Goal: Task Accomplishment & Management: Manage account settings

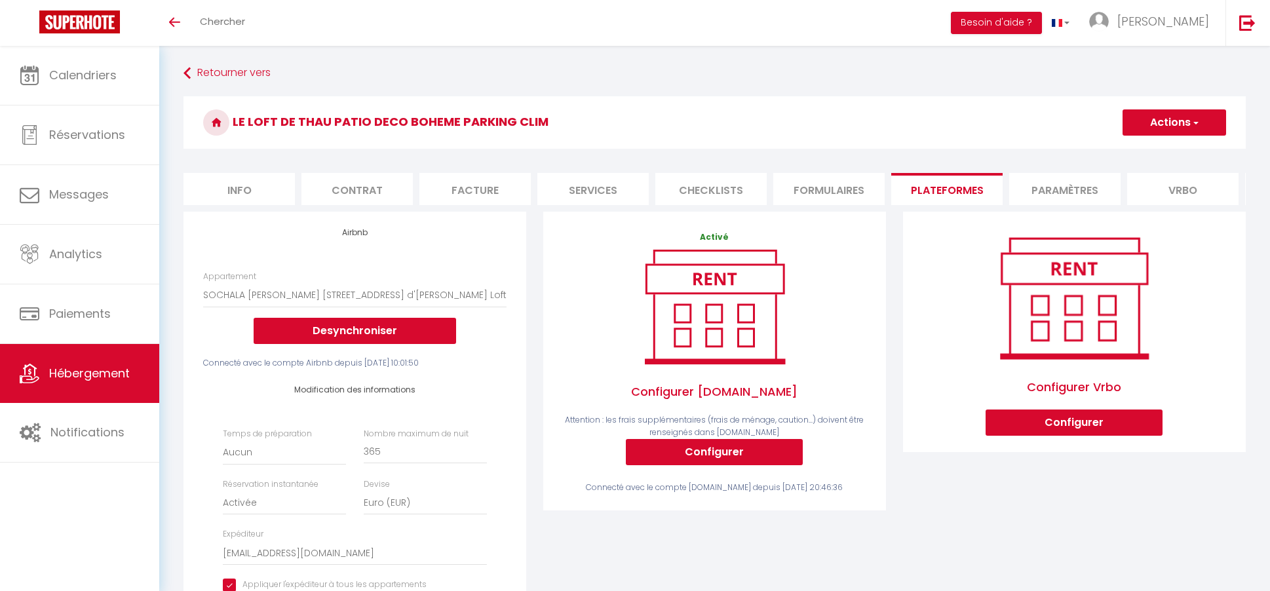
select select "15817-1458541647536682583"
select select "EUR"
select select "+ 13 %"
select select "- 10 %"
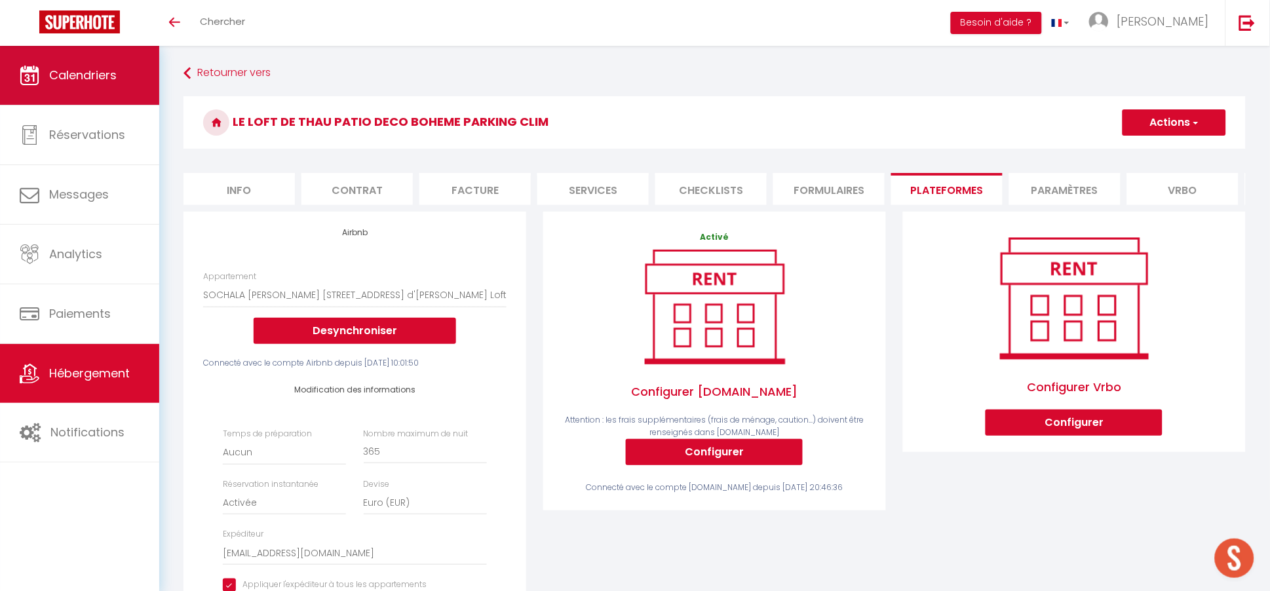
click at [111, 90] on link "Calendriers" at bounding box center [79, 75] width 159 height 59
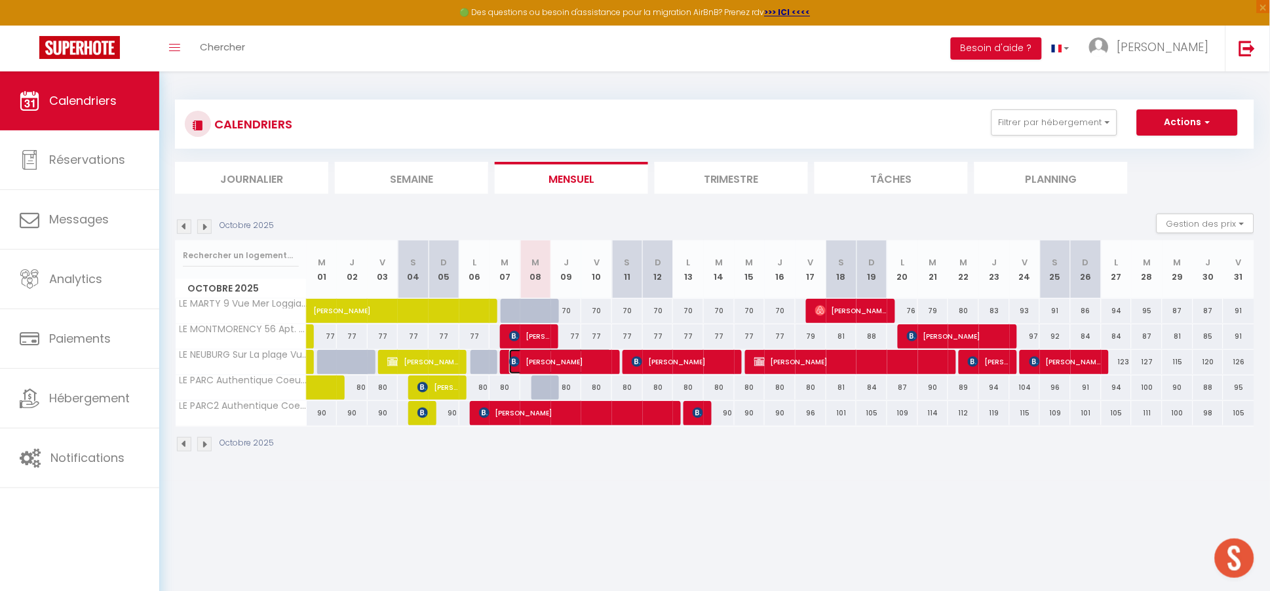
click at [571, 363] on span "[PERSON_NAME]" at bounding box center [560, 361] width 103 height 25
select select "OK"
select select "0"
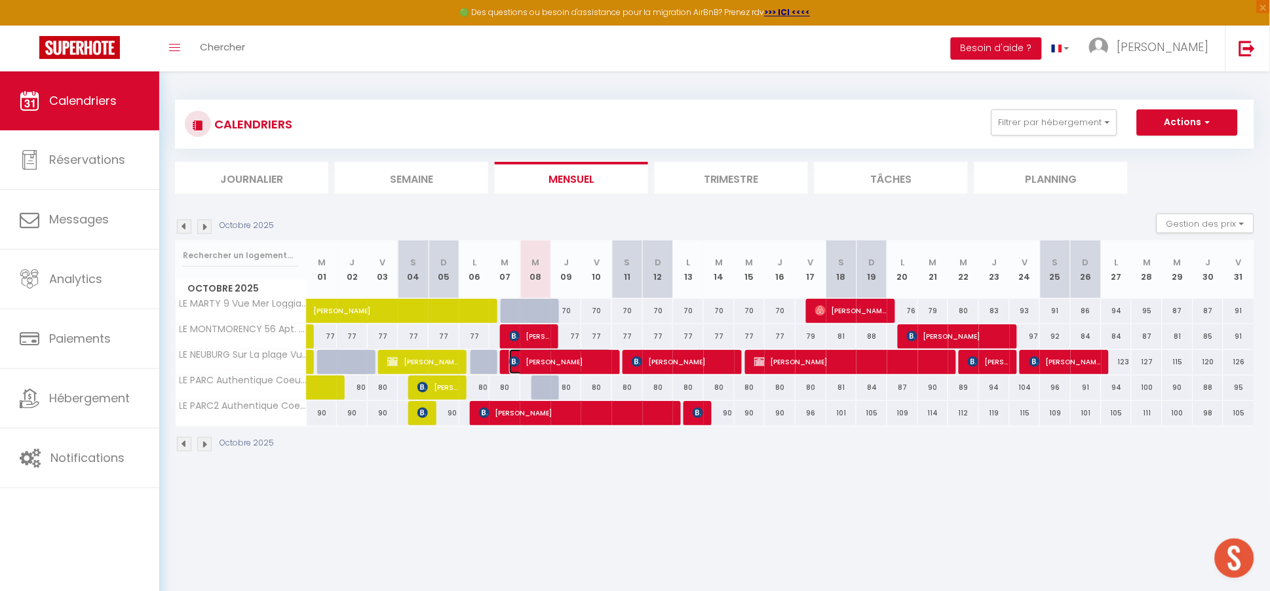
select select "1"
select select
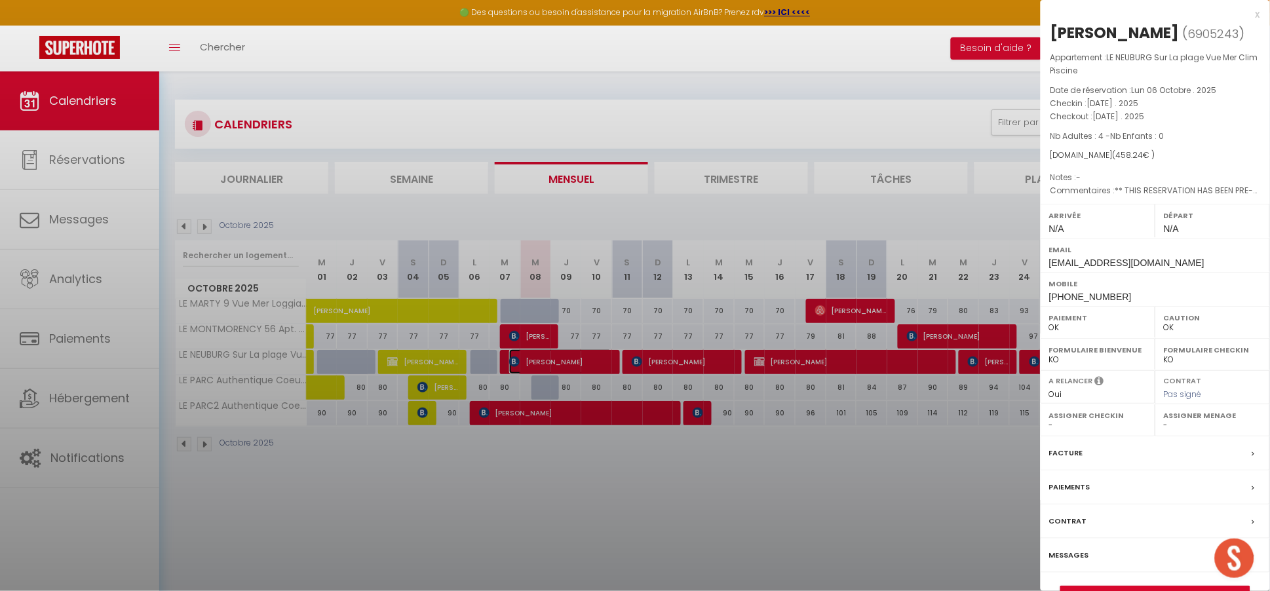
select select "43637"
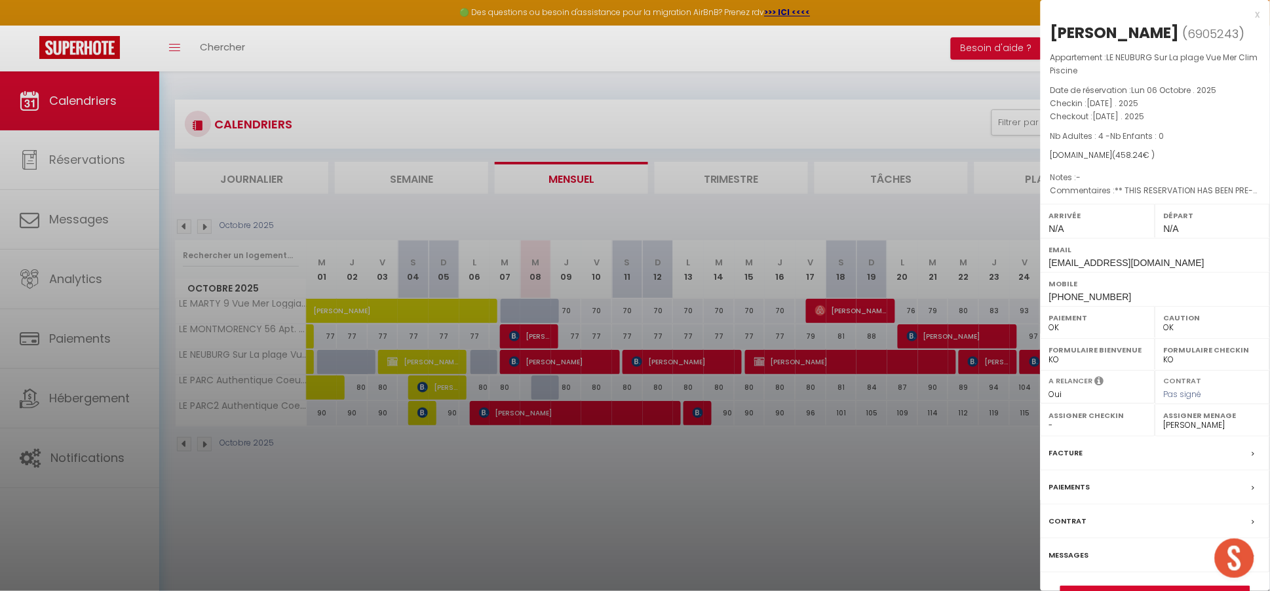
click at [1092, 558] on div "Messages" at bounding box center [1155, 556] width 229 height 34
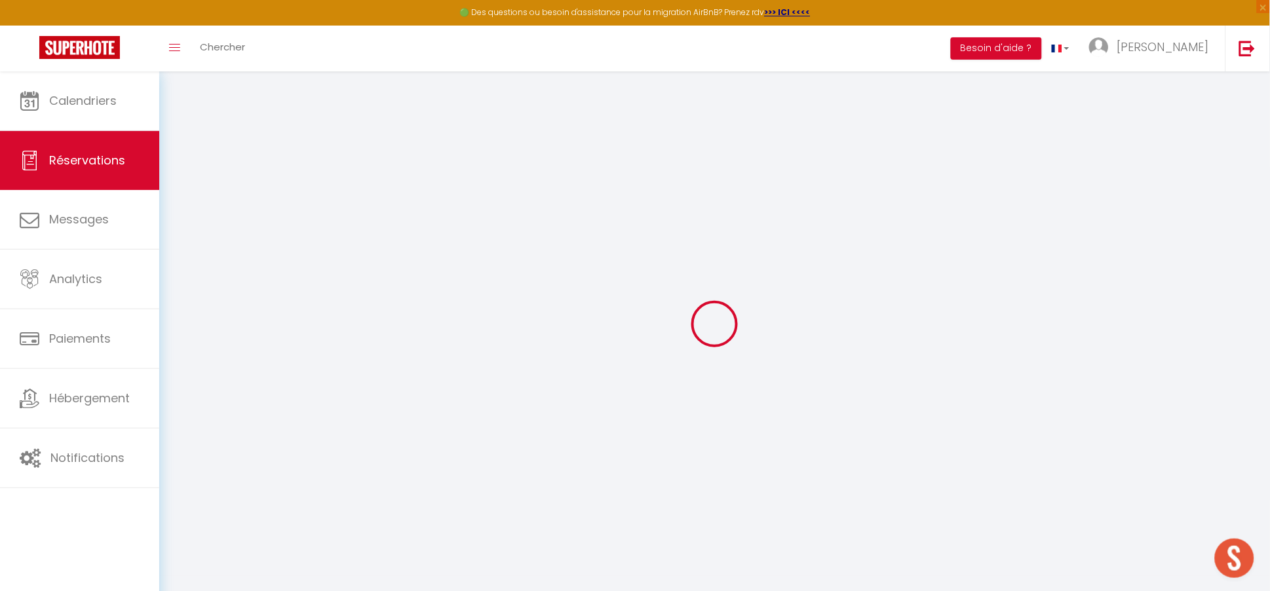
select select
checkbox input "false"
select select
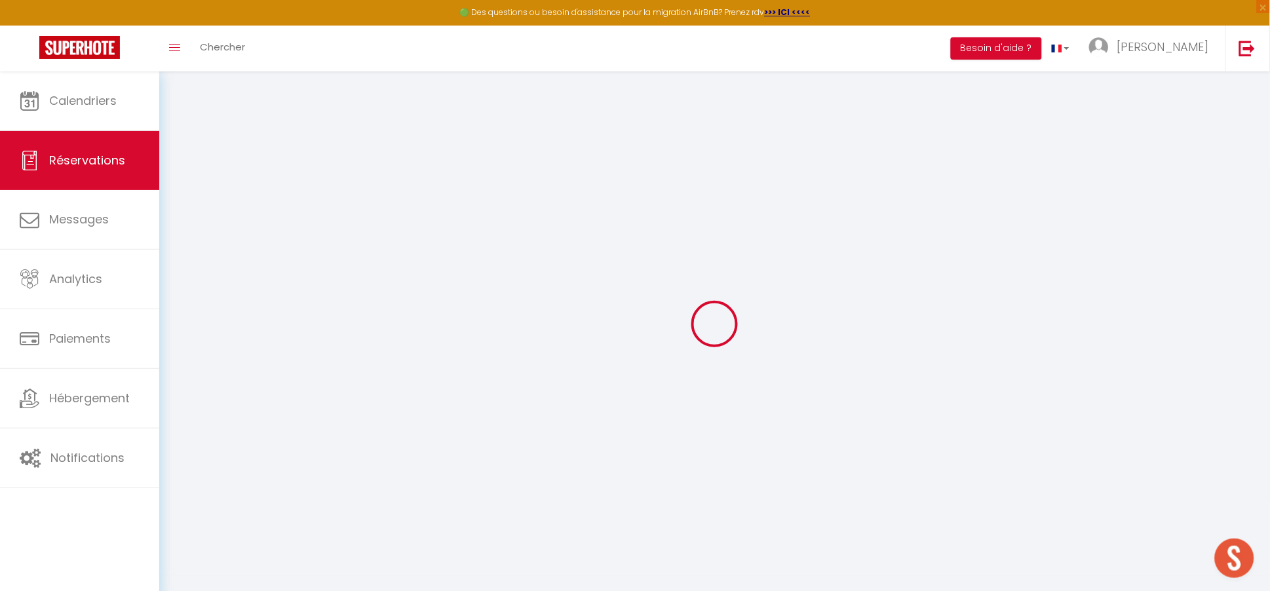
checkbox input "false"
type voyageur1 "** THIS RESERVATION HAS BEEN PRE-PAID ** BOOKING NOTE : Payment charge is EUR 6…"
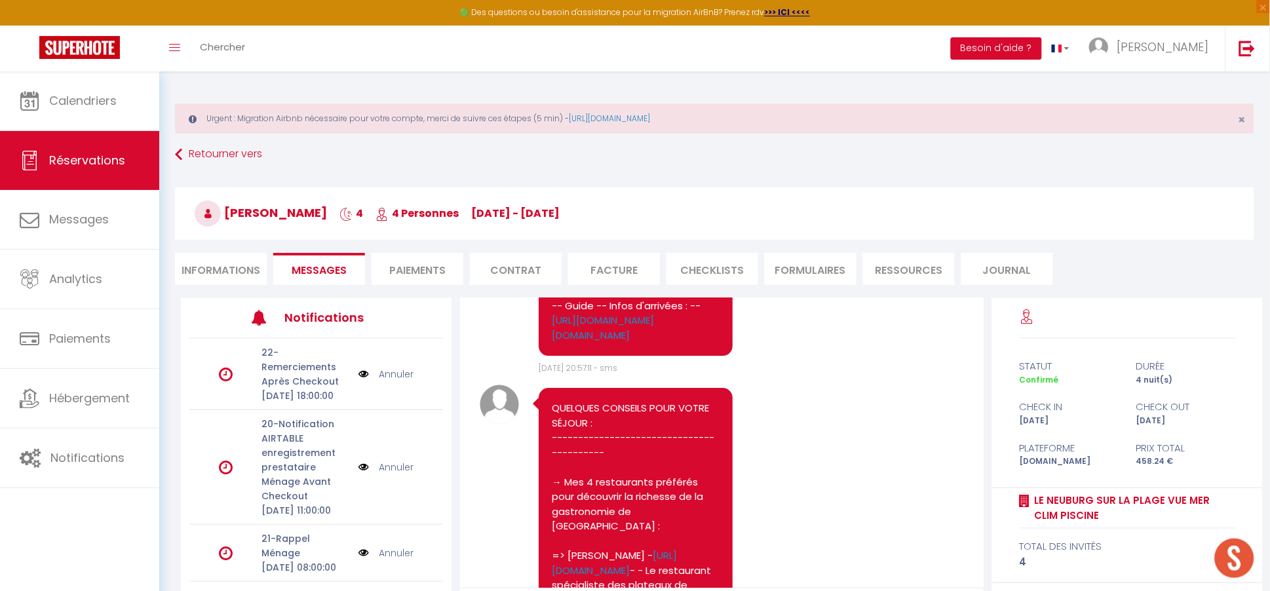
scroll to position [2591, 0]
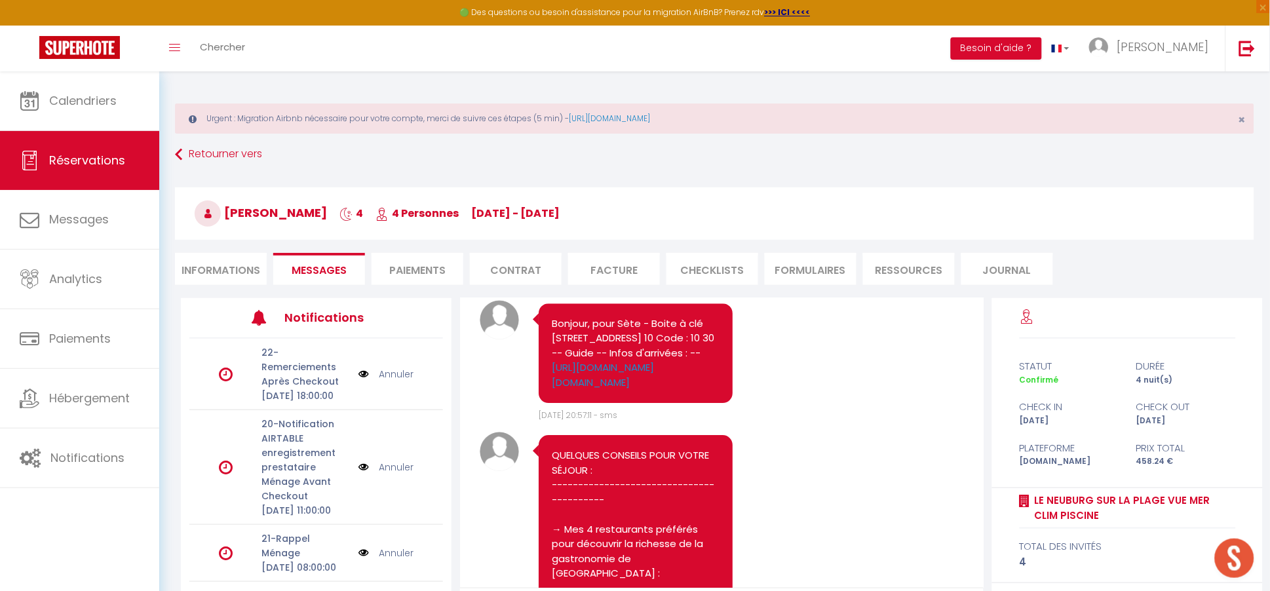
drag, startPoint x: 597, startPoint y: 564, endPoint x: 546, endPoint y: 516, distance: 69.5
click at [546, 404] on div "Bonjour, pour Sète - Boite à clé 33 bis rue de la révolution BOITE 10 Code : 10…" at bounding box center [636, 353] width 194 height 100
copy link "[URL][DOMAIN_NAME][DOMAIN_NAME]"
click at [639, 389] on link "[URL][DOMAIN_NAME][DOMAIN_NAME]" at bounding box center [603, 374] width 102 height 29
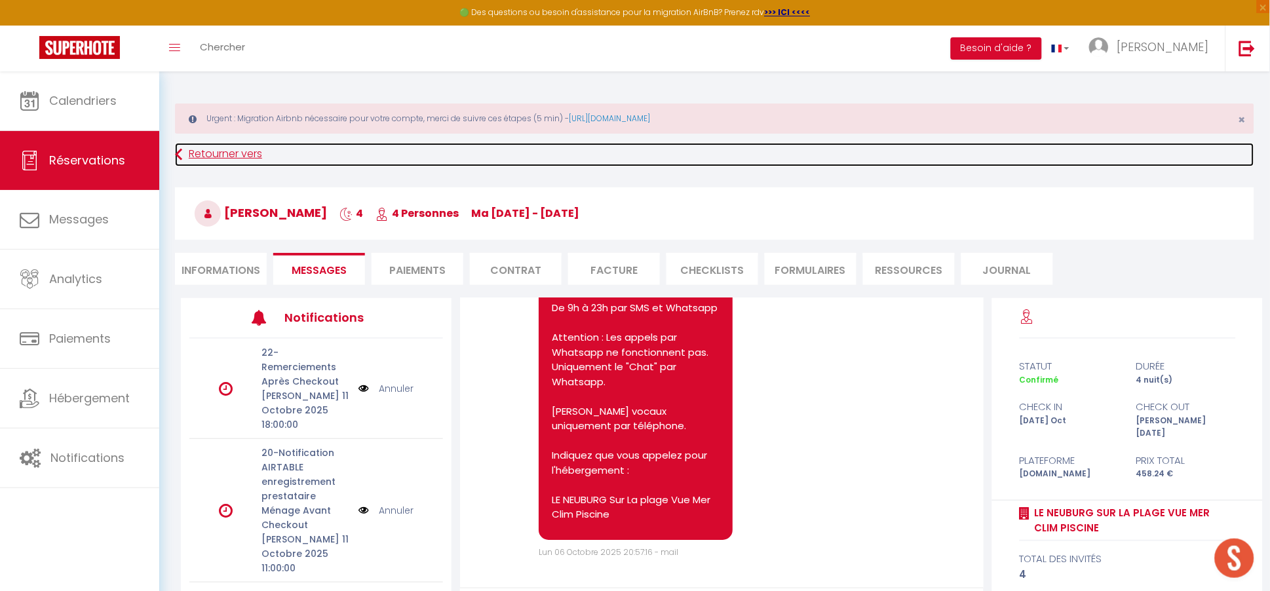
click at [208, 155] on link "Retourner vers" at bounding box center [714, 155] width 1079 height 24
select select
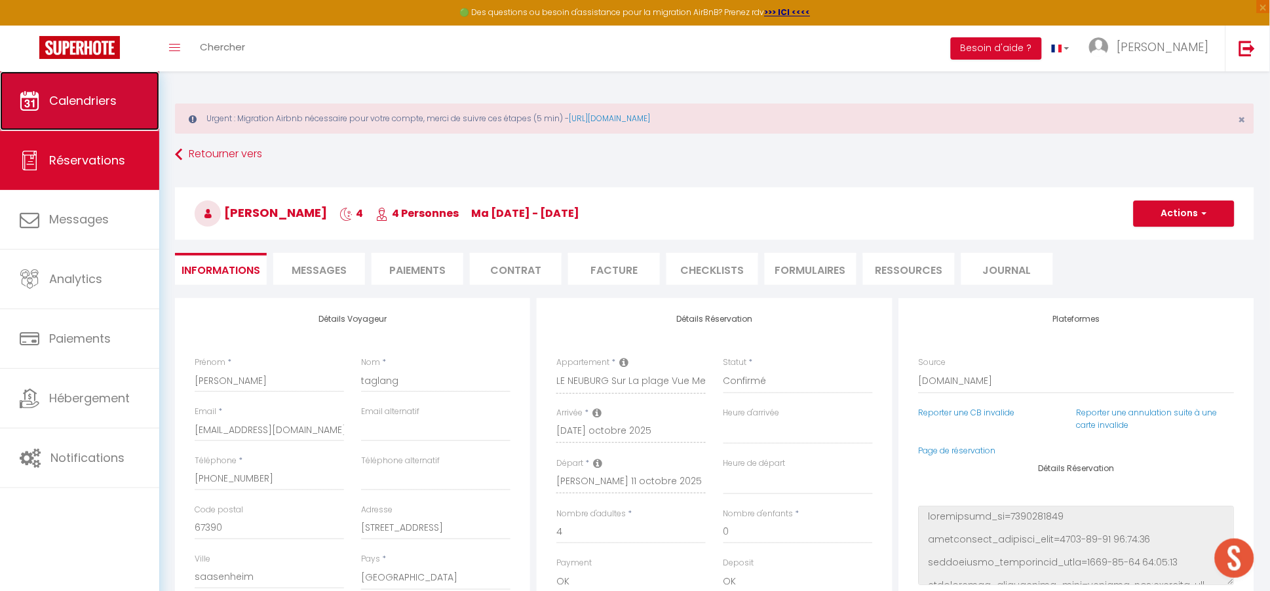
click at [97, 104] on span "Calendriers" at bounding box center [82, 100] width 67 height 16
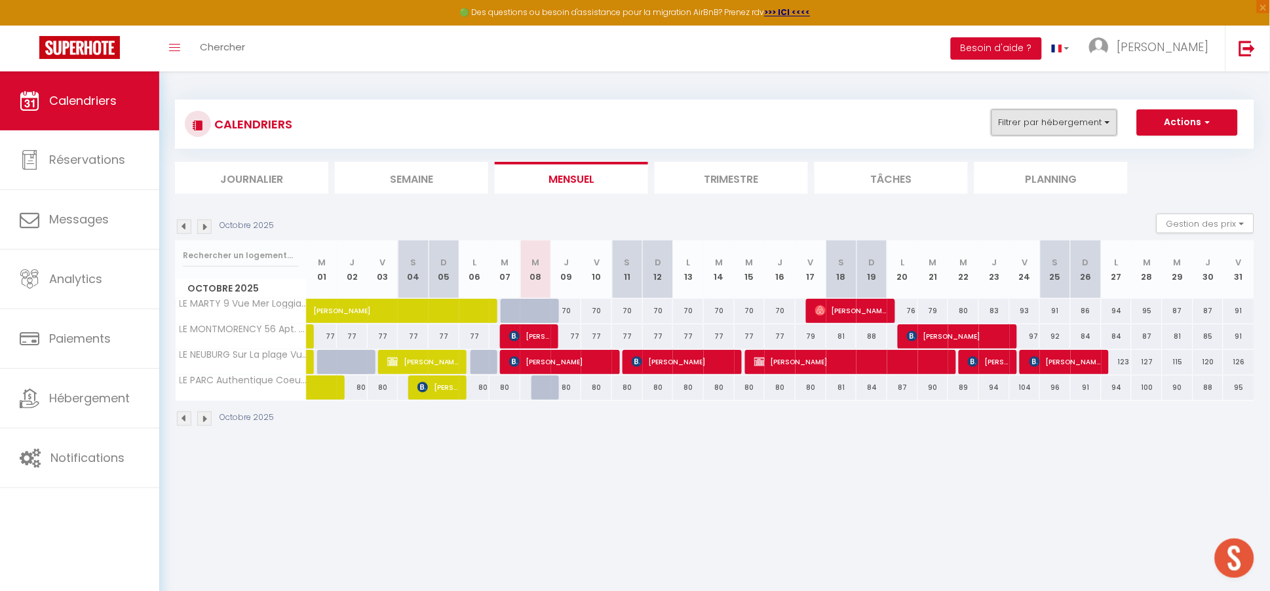
click at [1058, 117] on button "Filtrer par hébergement" at bounding box center [1054, 122] width 126 height 26
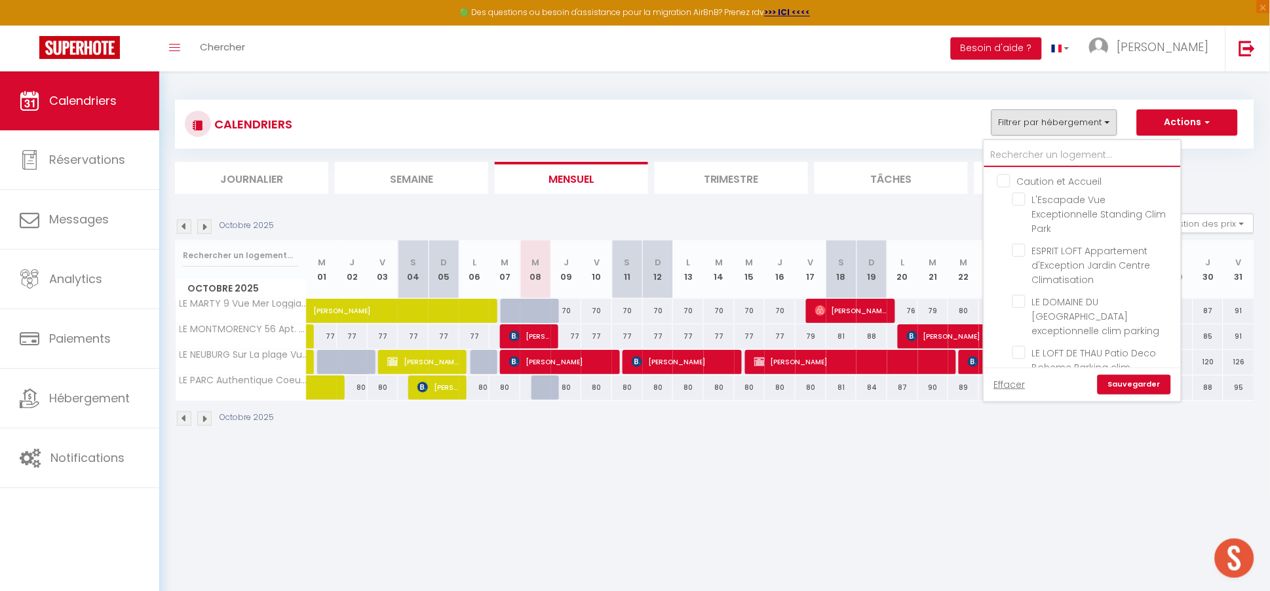
click at [1027, 152] on input "text" at bounding box center [1082, 156] width 197 height 24
type input "p"
checkbox input "false"
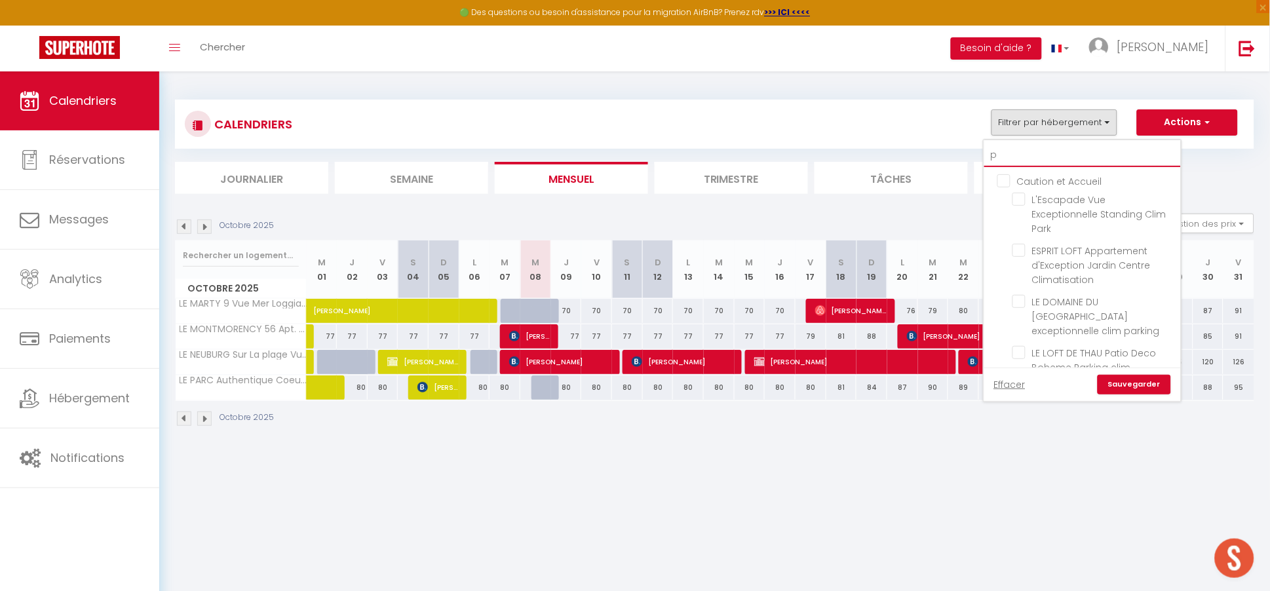
checkbox input "false"
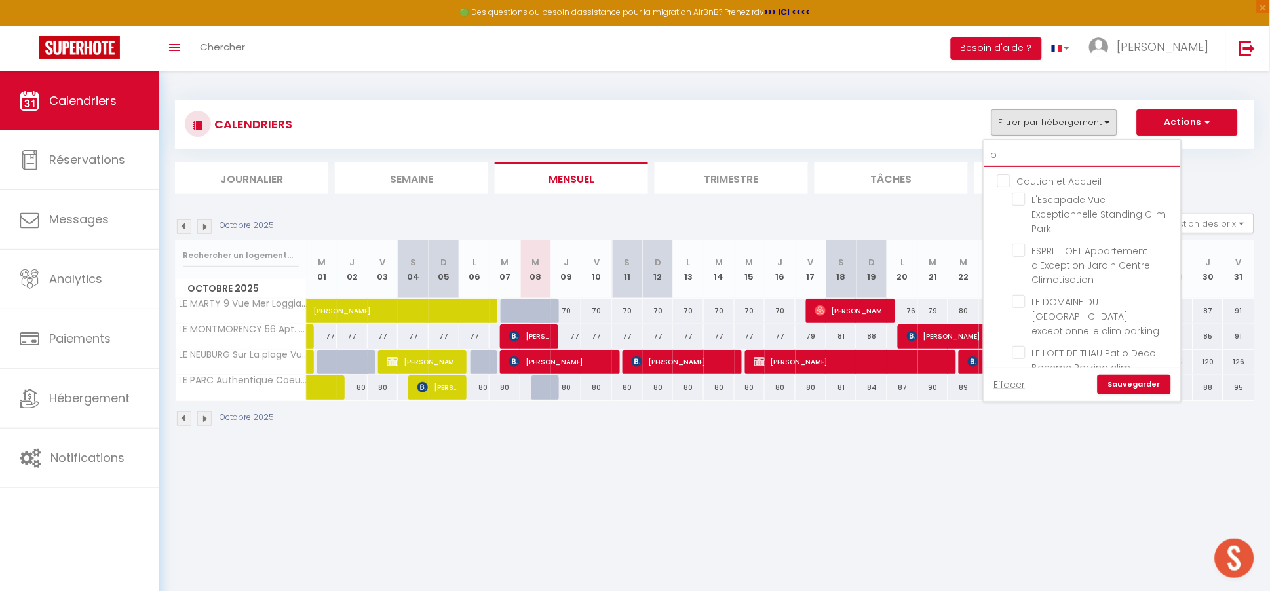
checkbox input "false"
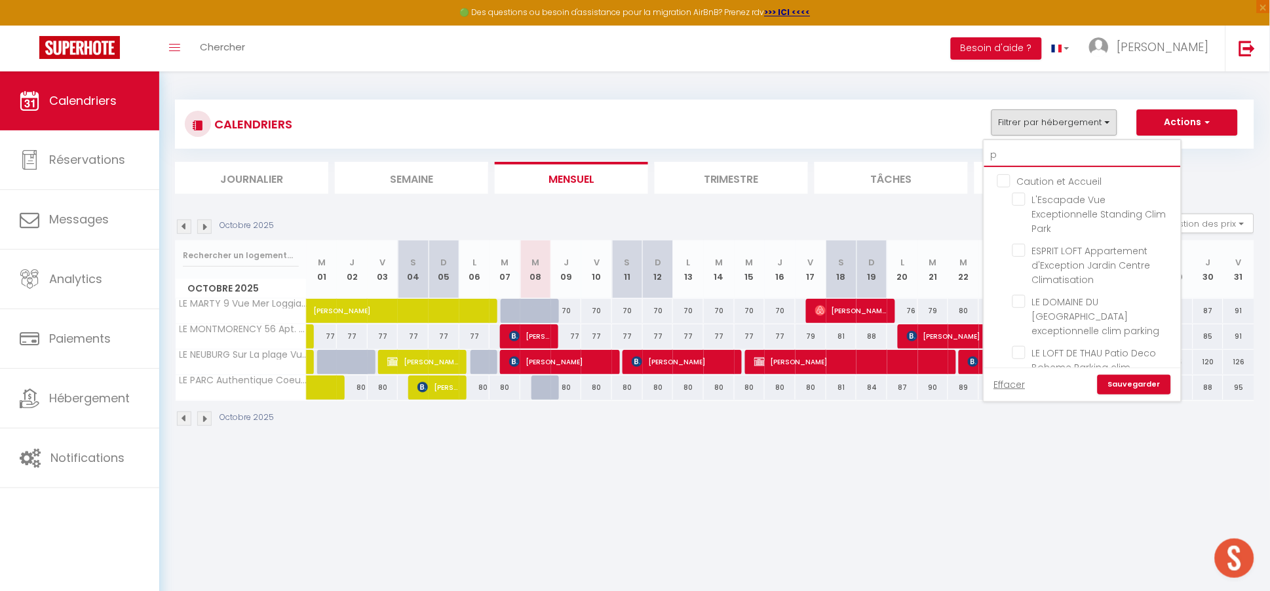
checkbox input "false"
checkbox input "true"
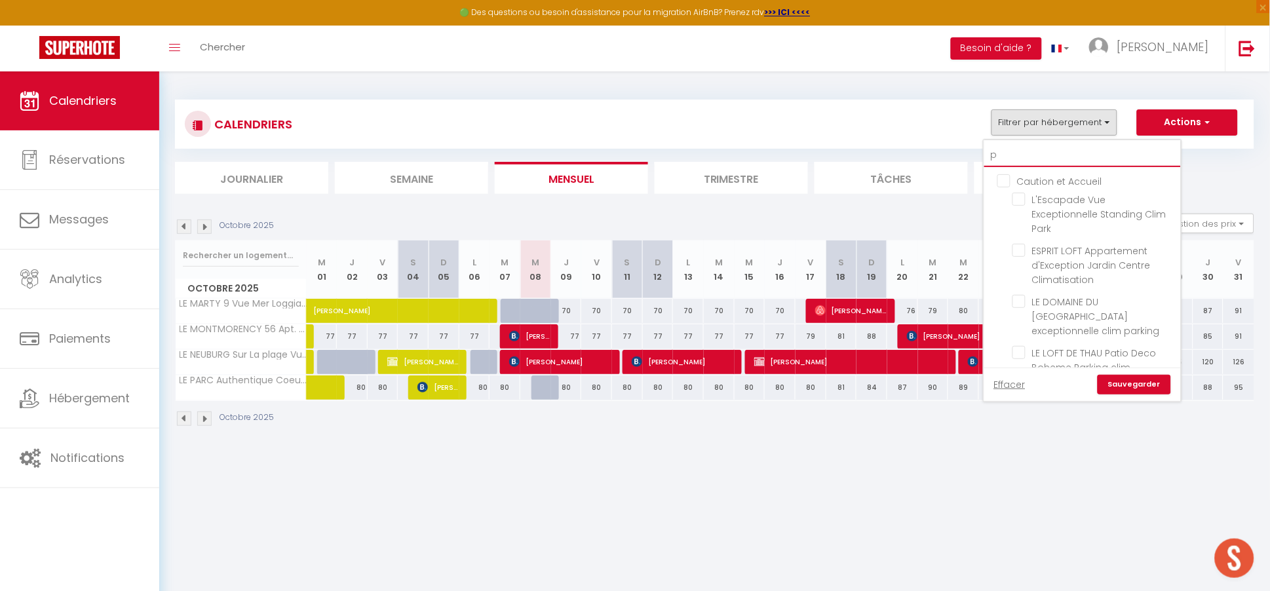
checkbox input "false"
checkbox input "true"
checkbox input "false"
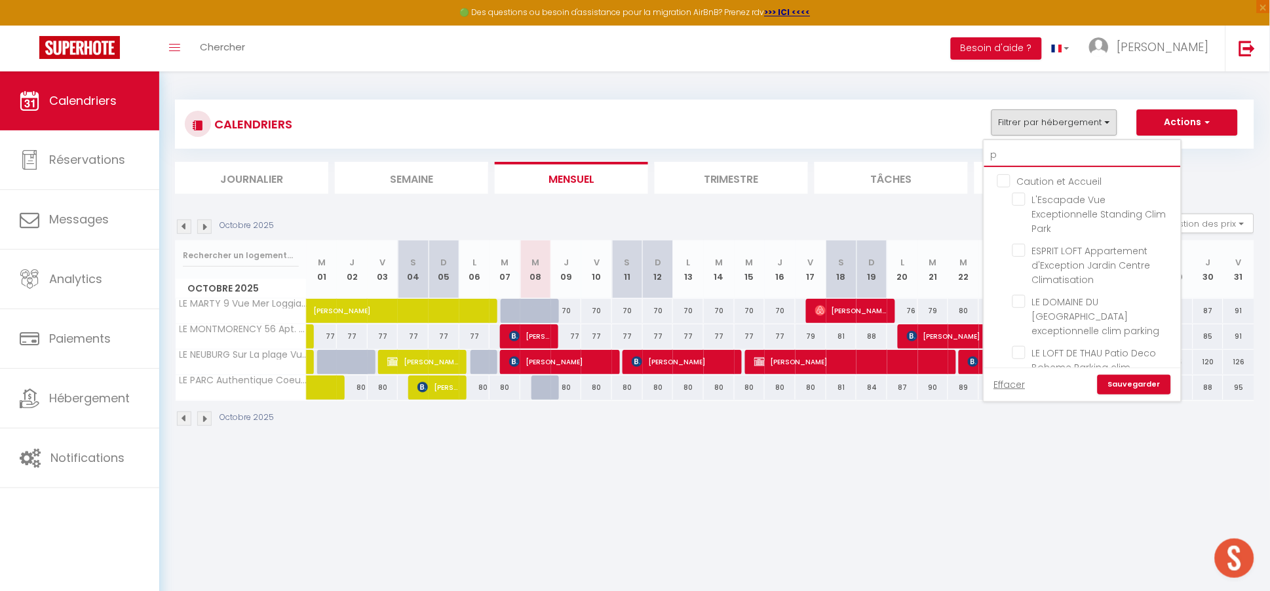
checkbox input "false"
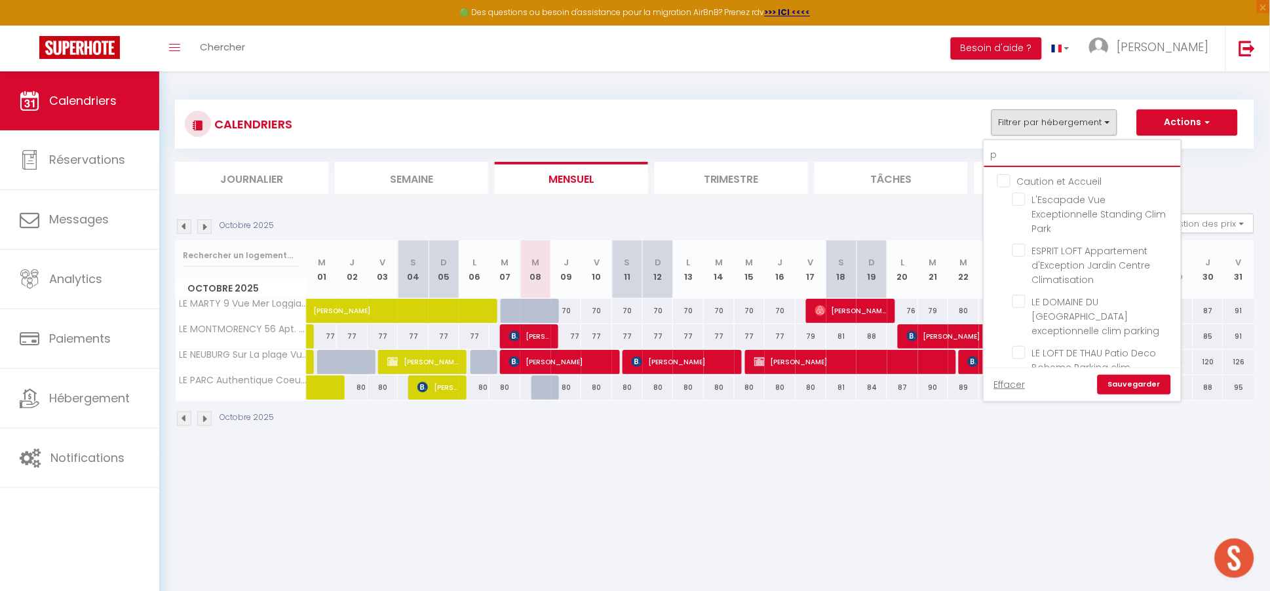
checkbox input "false"
type input "pa"
checkbox input "false"
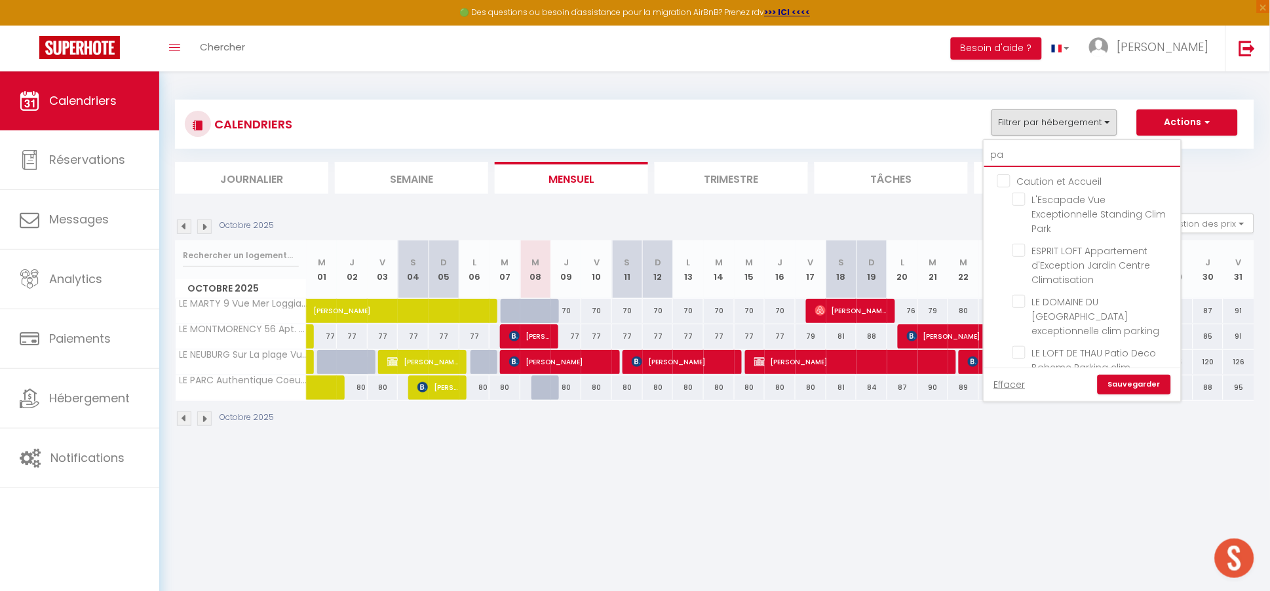
checkbox input "false"
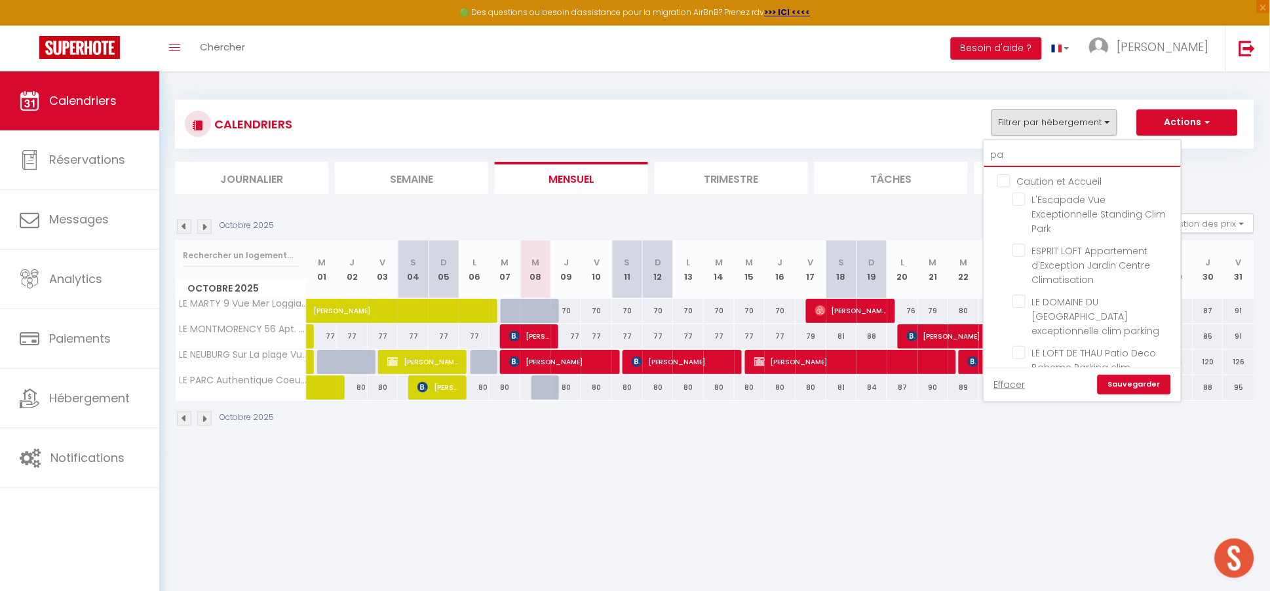
checkbox input "true"
checkbox input "false"
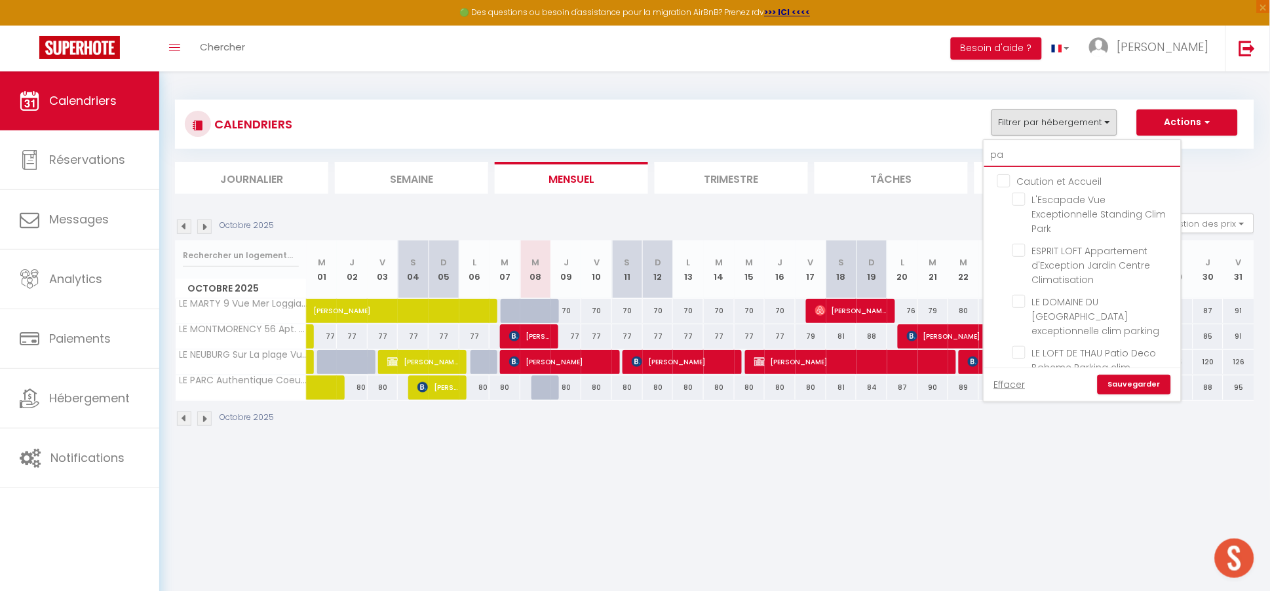
checkbox input "false"
type input "par"
checkbox input "false"
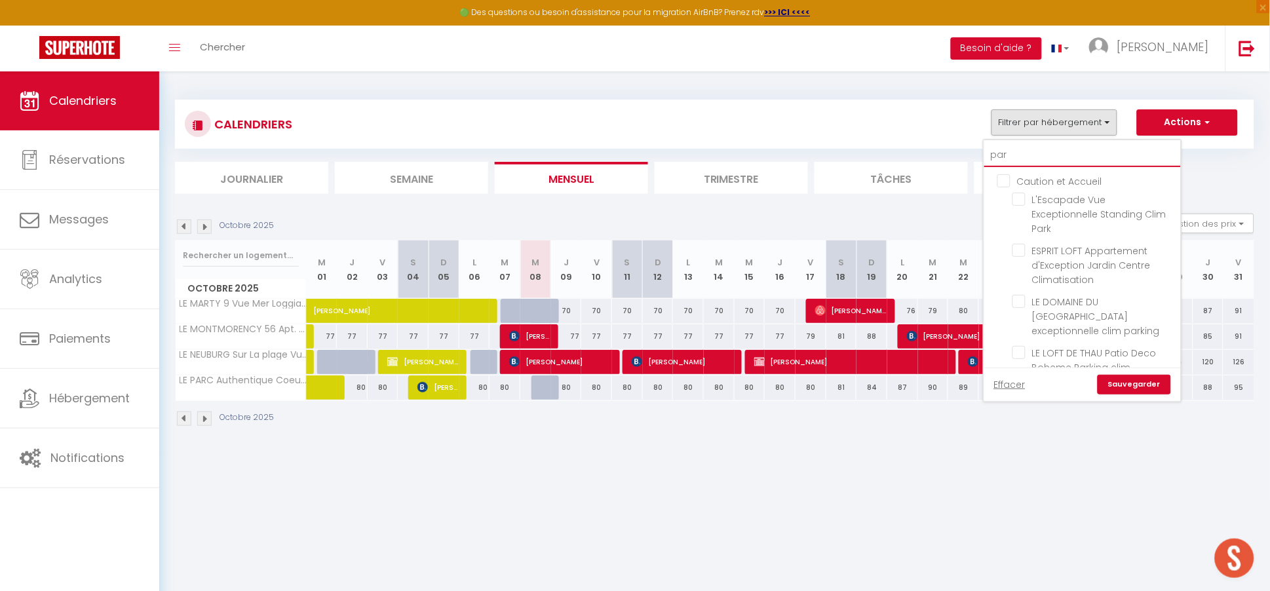
checkbox input "false"
checkbox input "true"
checkbox input "false"
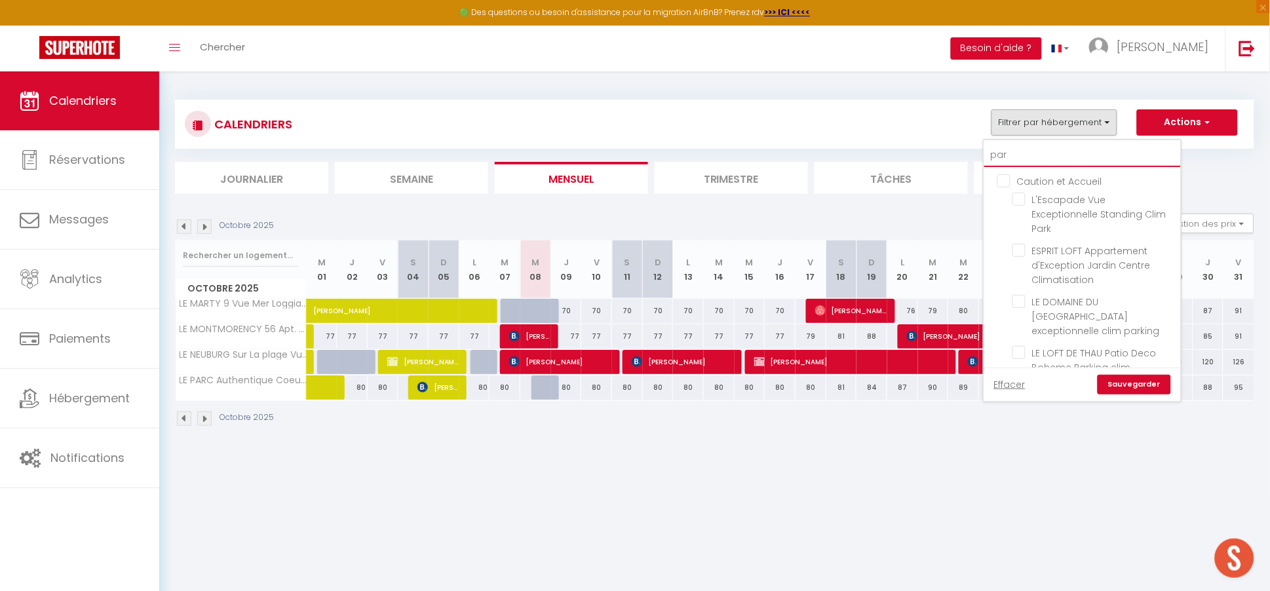
checkbox input "false"
type input "parc"
checkbox input "true"
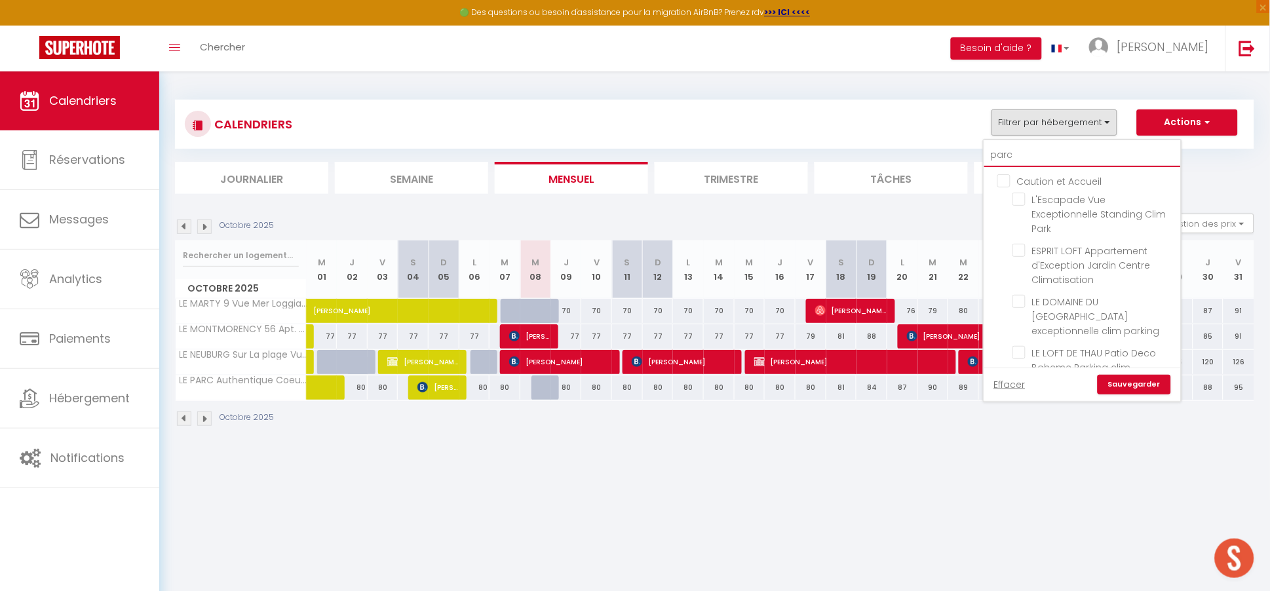
checkbox input "false"
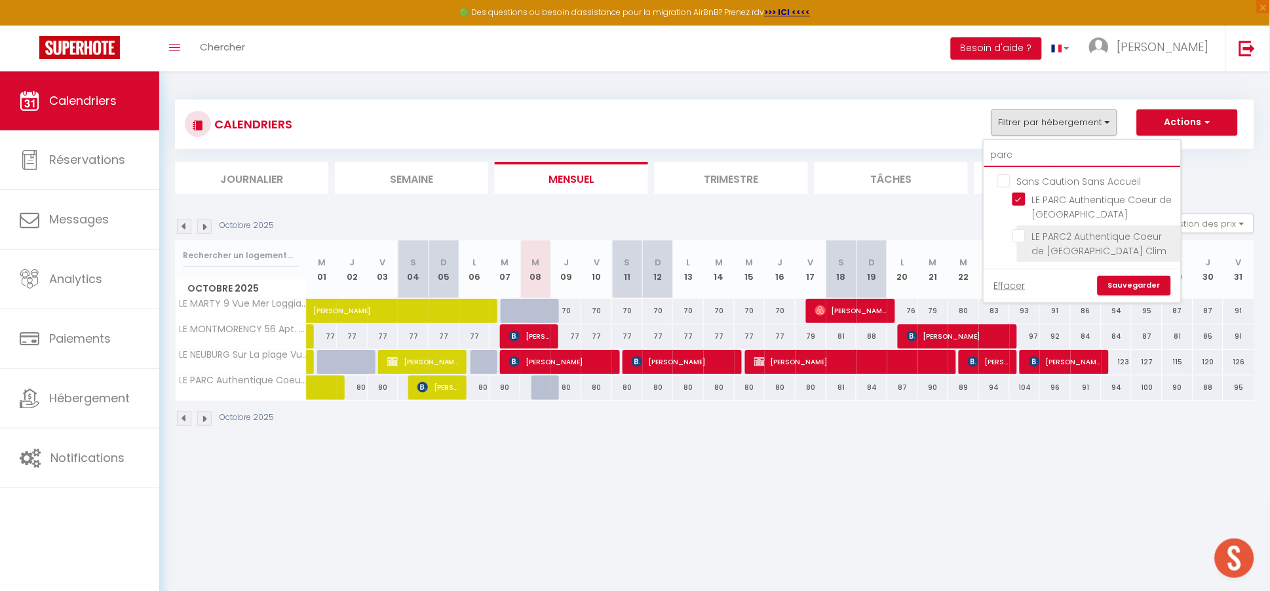
type input "parc"
click at [1021, 237] on input "LE PARC2 Authentique Coeur de [GEOGRAPHIC_DATA] Clim" at bounding box center [1094, 235] width 164 height 13
checkbox input "true"
click at [1138, 277] on link "Sauvegarder" at bounding box center [1134, 286] width 73 height 20
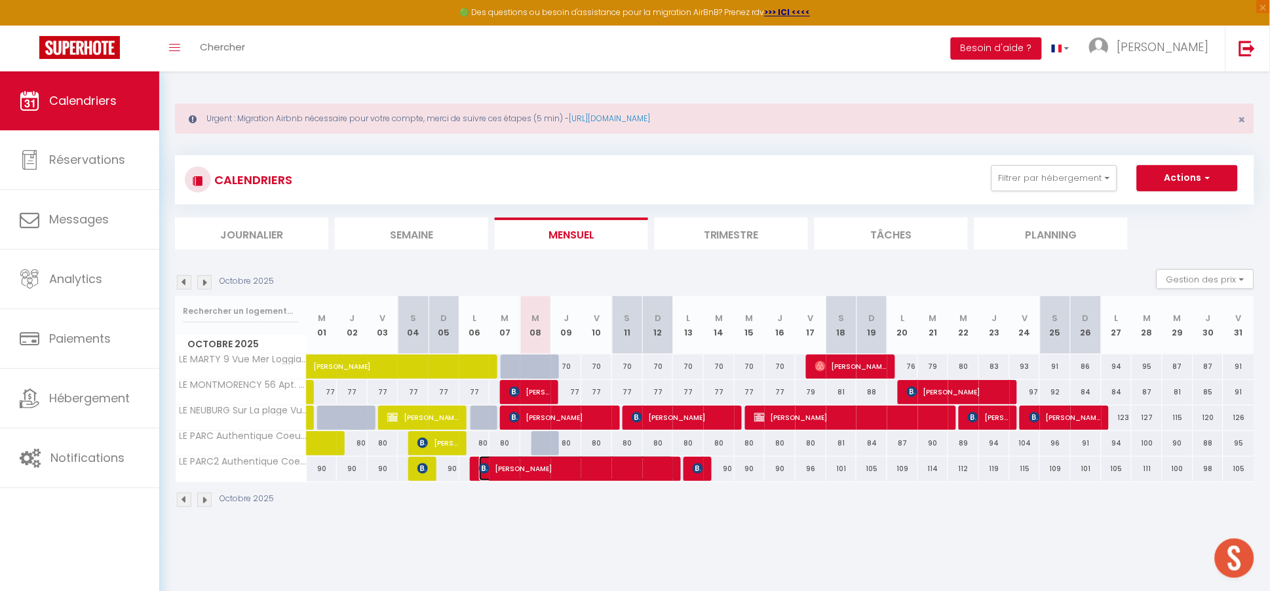
click at [575, 471] on span "[PERSON_NAME]" at bounding box center [576, 468] width 195 height 25
select select "OK"
select select "KO"
select select "0"
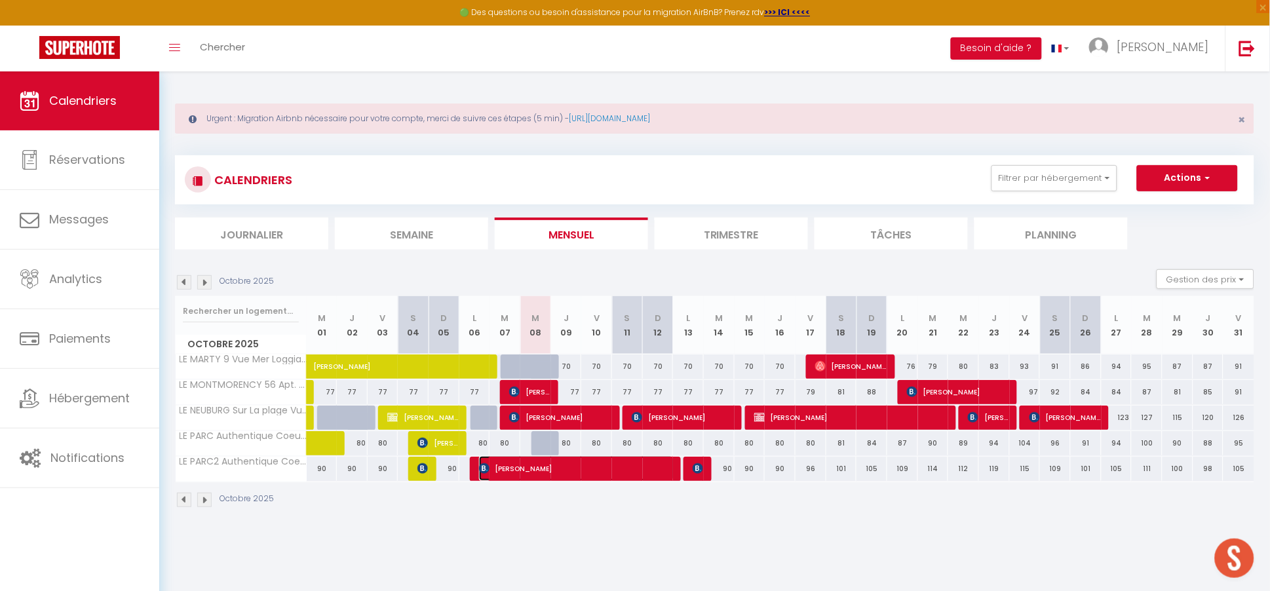
select select "1"
select select
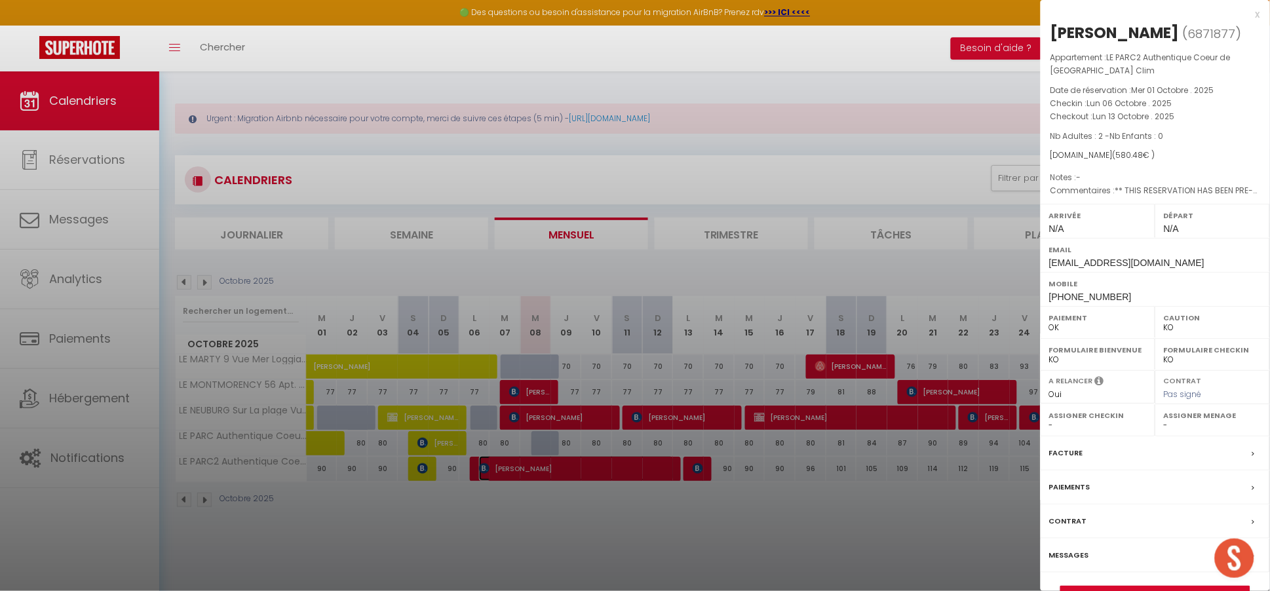
select select "44452"
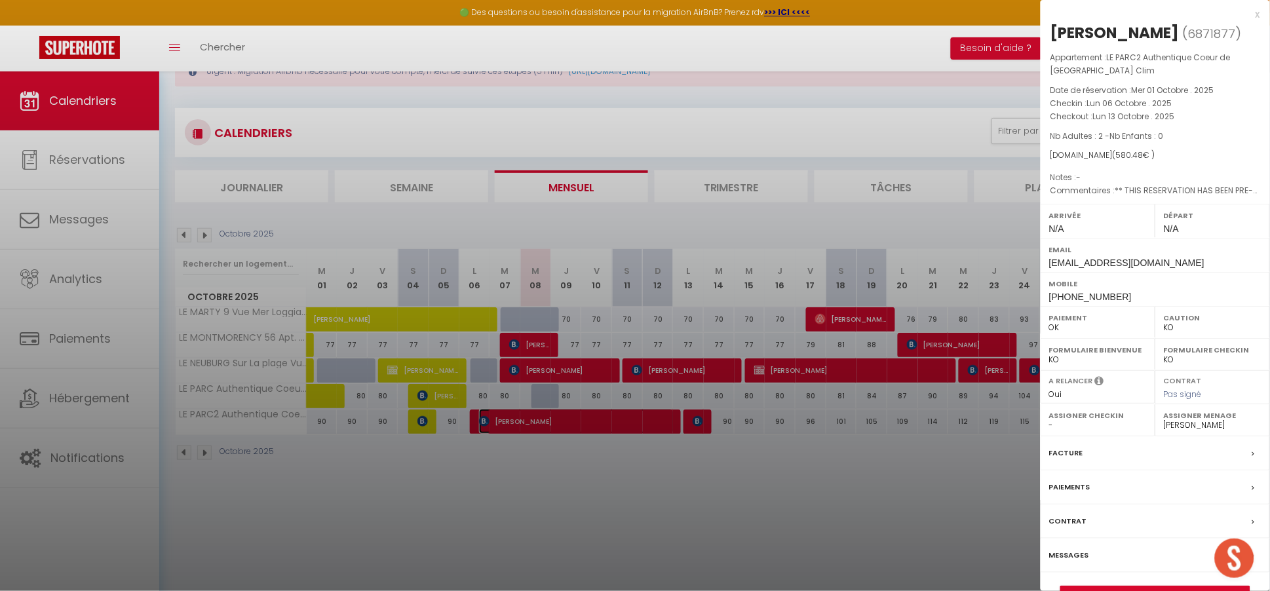
scroll to position [71, 0]
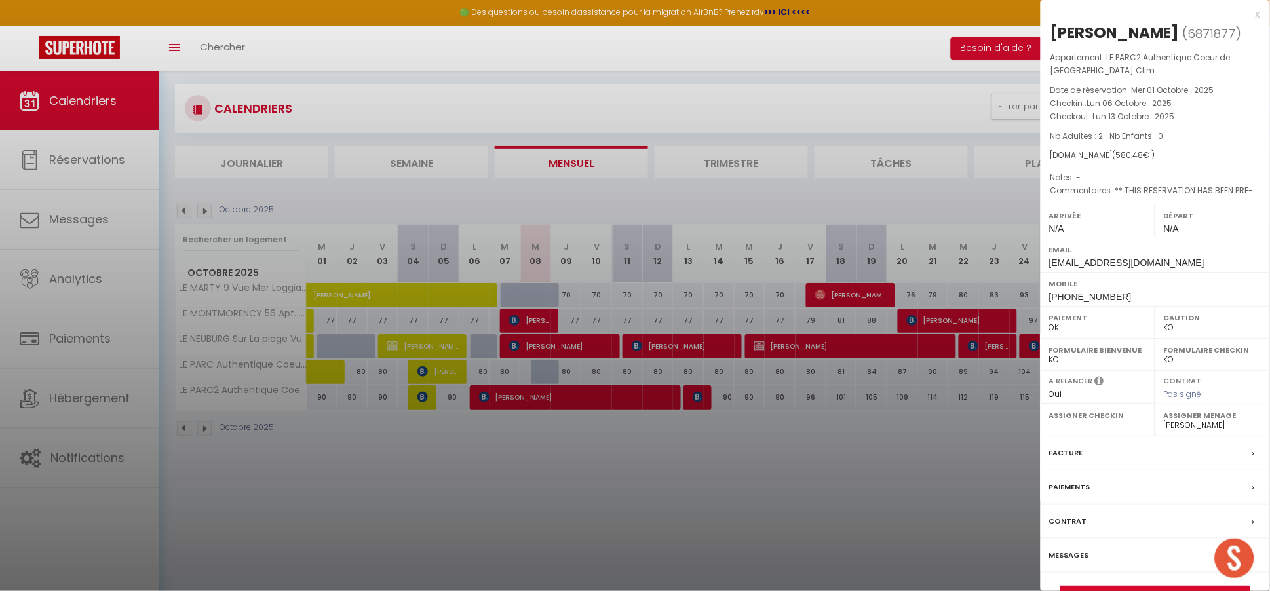
click at [1084, 556] on label "Messages" at bounding box center [1069, 555] width 40 height 14
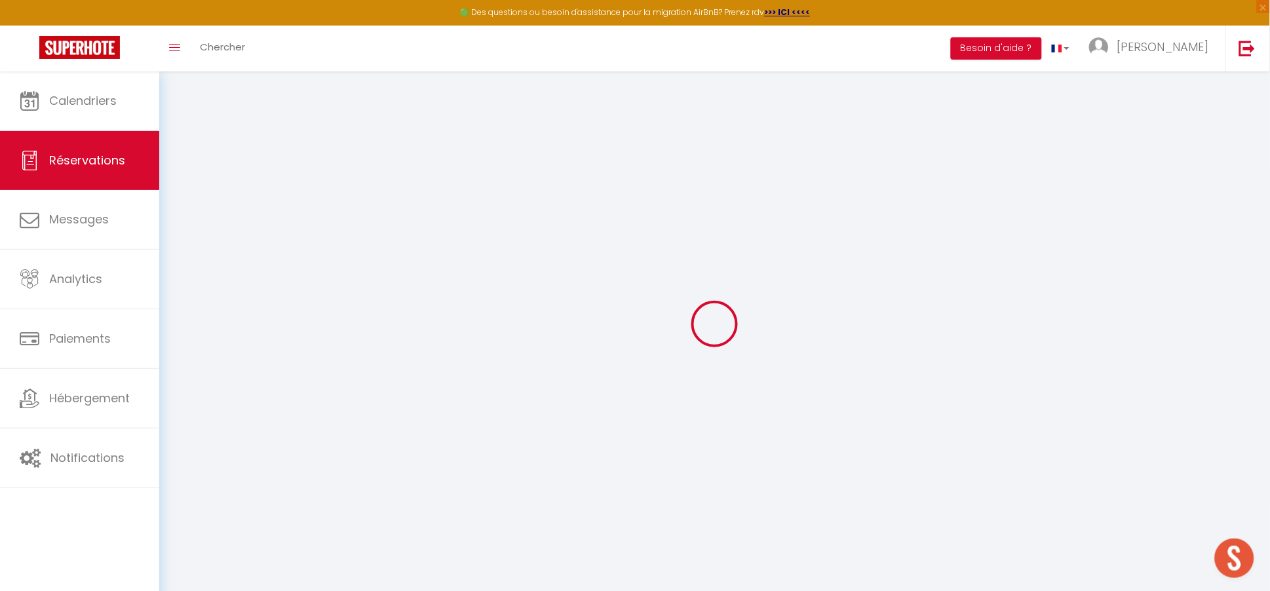
select select
checkbox input "false"
select select
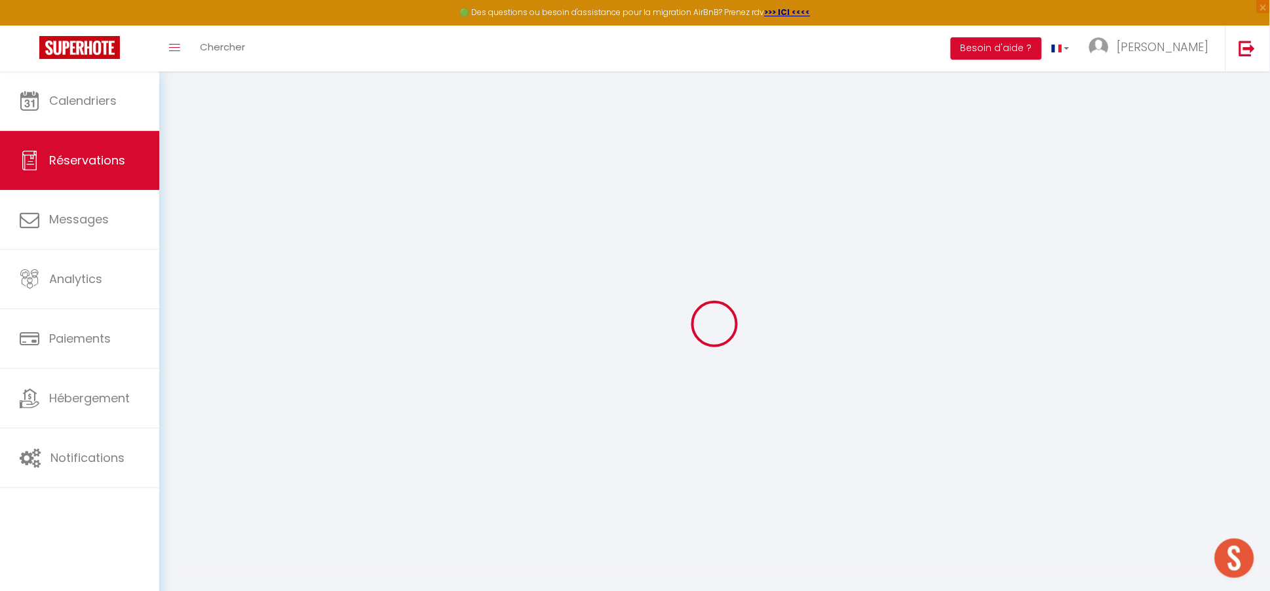
checkbox input "false"
type textarea "** THIS RESERVATION HAS BEEN PRE-PAID ** Reservation has a cancellation grace p…"
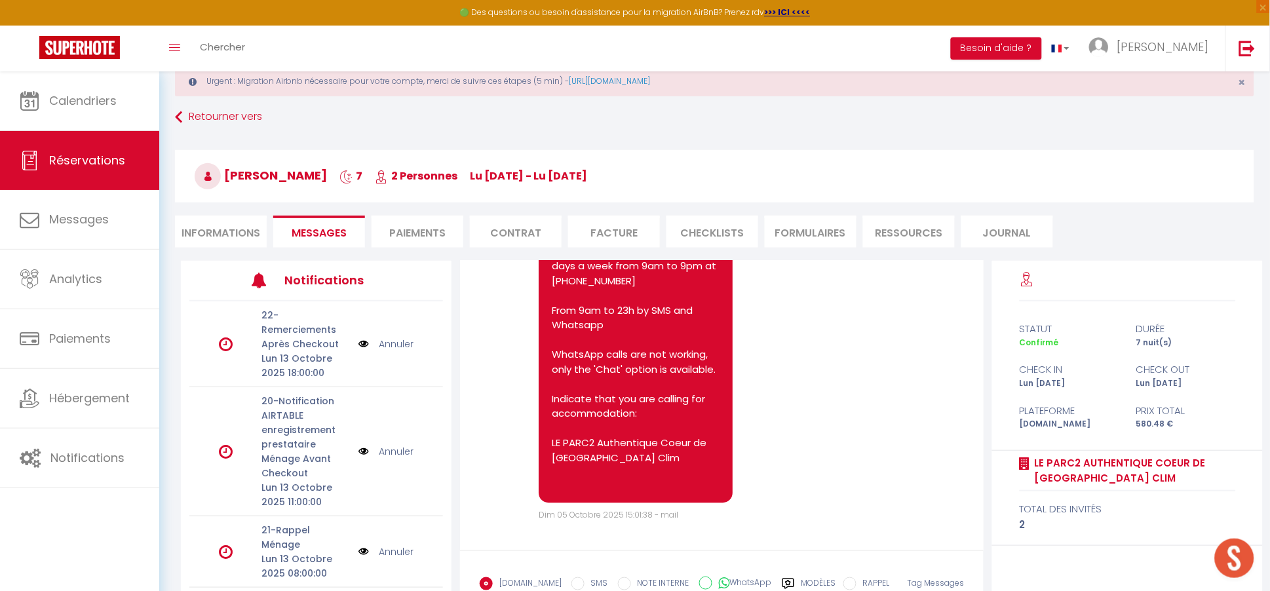
scroll to position [127, 0]
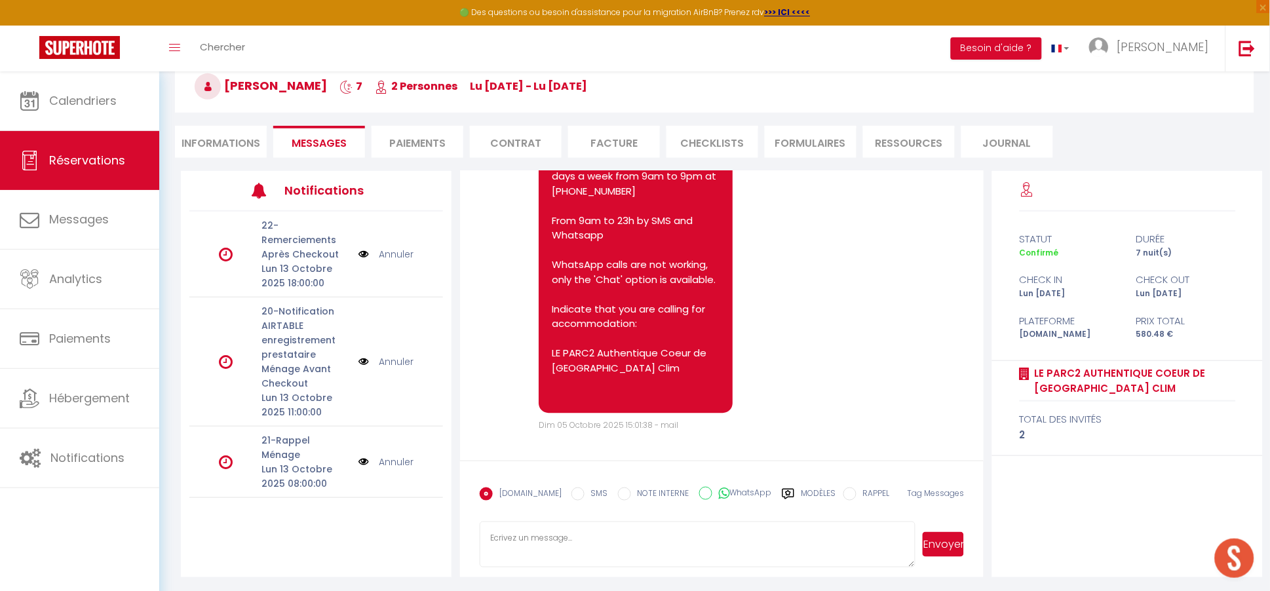
click at [699, 492] on input "WhatsApp" at bounding box center [705, 493] width 13 height 13
radio input "true"
radio input "false"
click at [677, 548] on textarea at bounding box center [698, 545] width 436 height 46
type textarea "h"
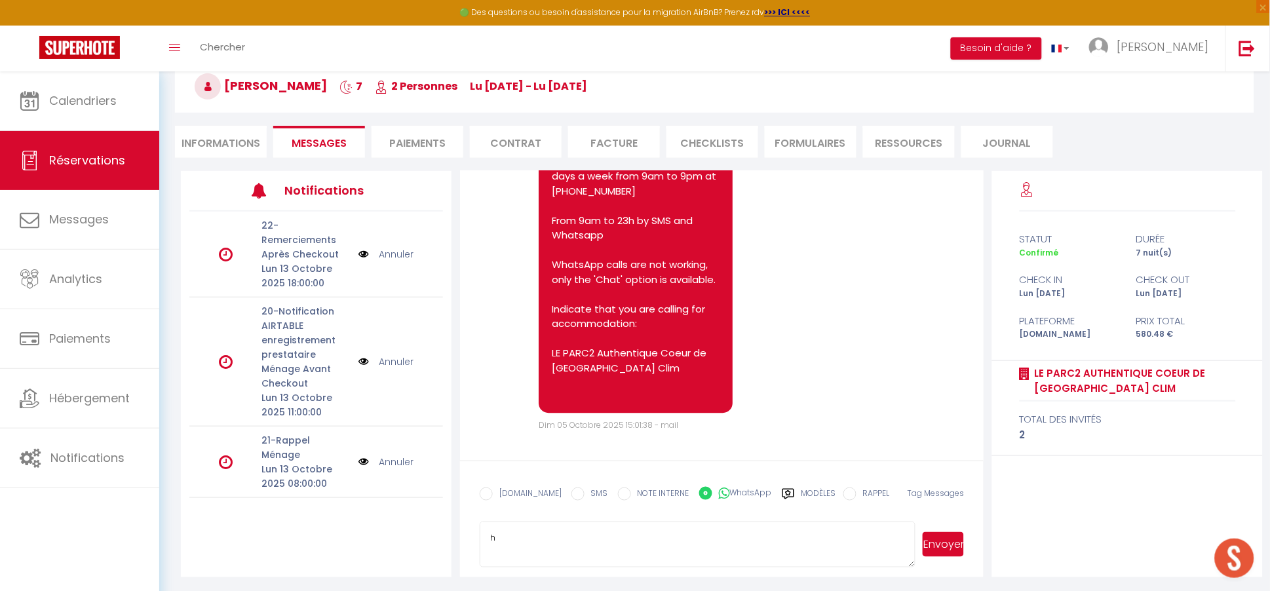
click at [946, 543] on button "Envoyer" at bounding box center [943, 544] width 41 height 25
click at [297, 85] on span "[PERSON_NAME]" at bounding box center [261, 85] width 132 height 16
click at [292, 90] on span "[PERSON_NAME]" at bounding box center [261, 85] width 132 height 16
